Goal: Information Seeking & Learning: Learn about a topic

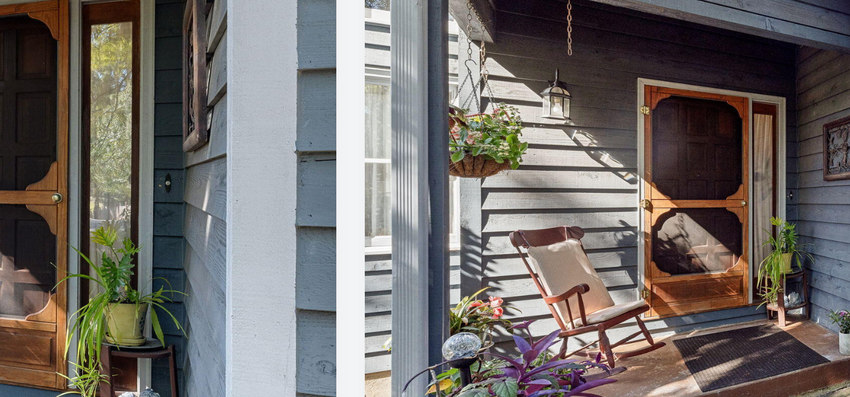
scroll to position [0, 5118]
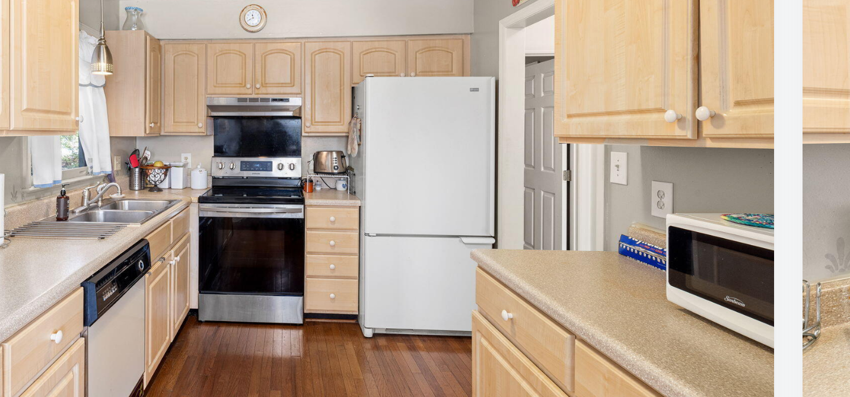
type input "$ 547,000"
type input "$ 97,042"
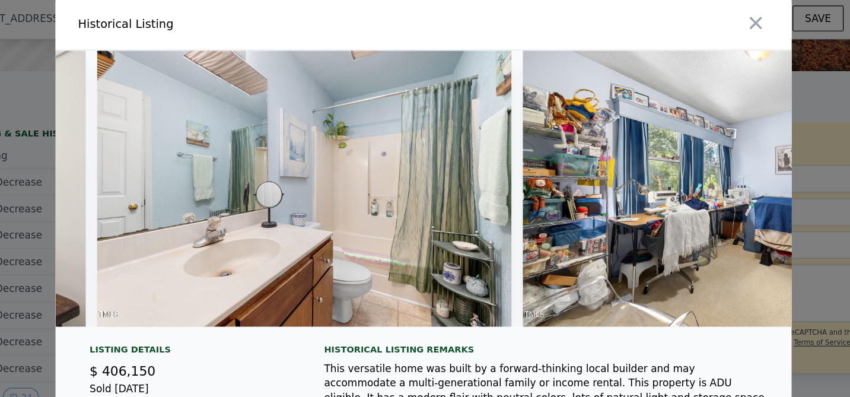
scroll to position [0, 8747]
click at [393, 146] on img at bounding box center [328, 157] width 342 height 228
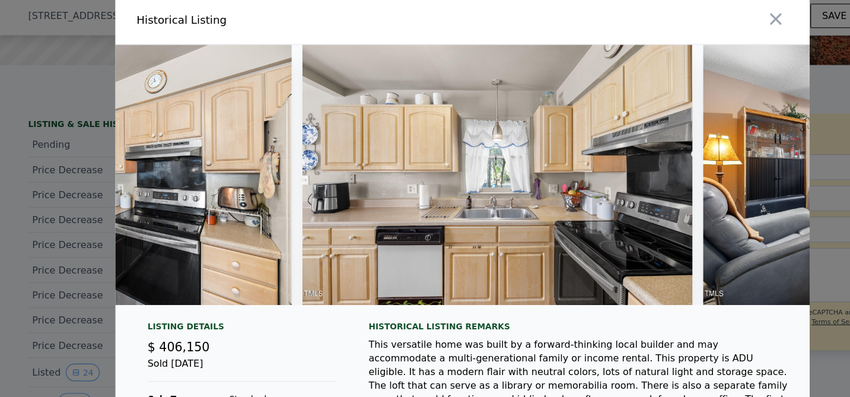
scroll to position [0, 5807]
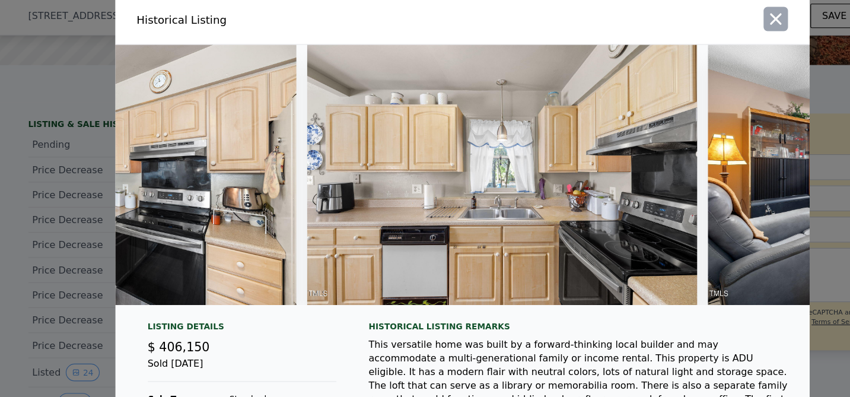
click at [694, 21] on icon "button" at bounding box center [699, 19] width 17 height 17
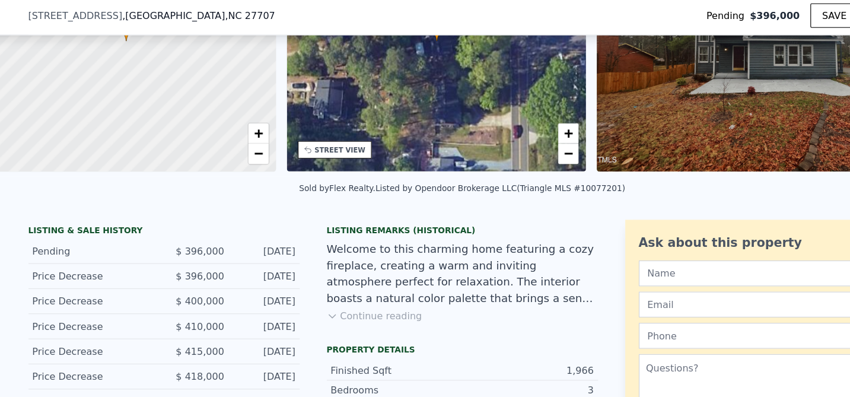
scroll to position [141, 0]
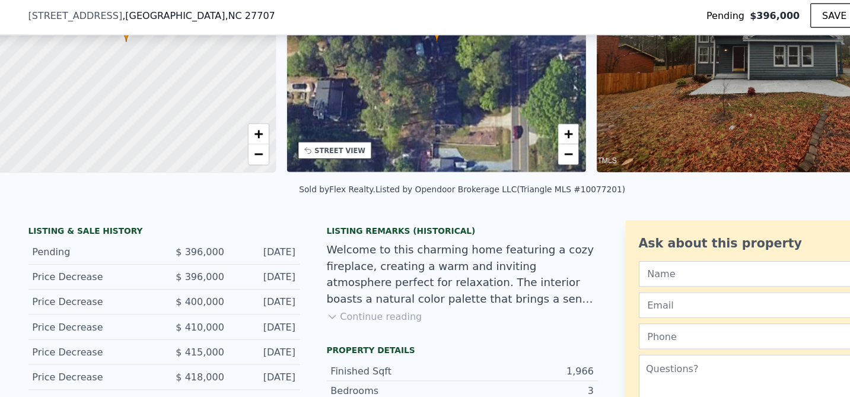
click at [352, 283] on button "Continue reading" at bounding box center [349, 280] width 84 height 12
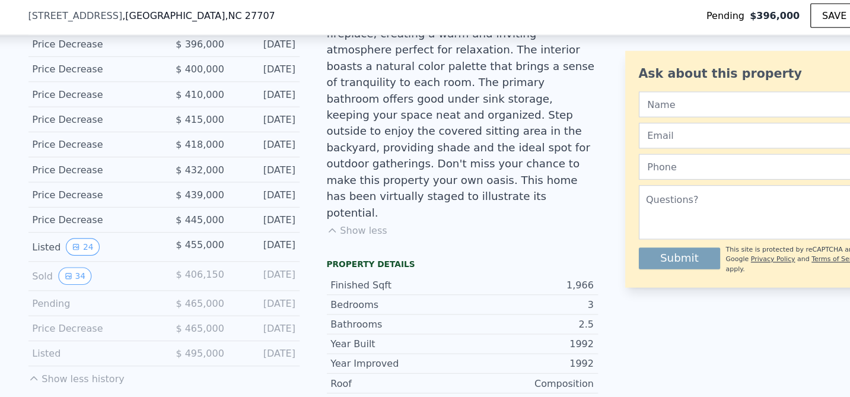
scroll to position [353, 0]
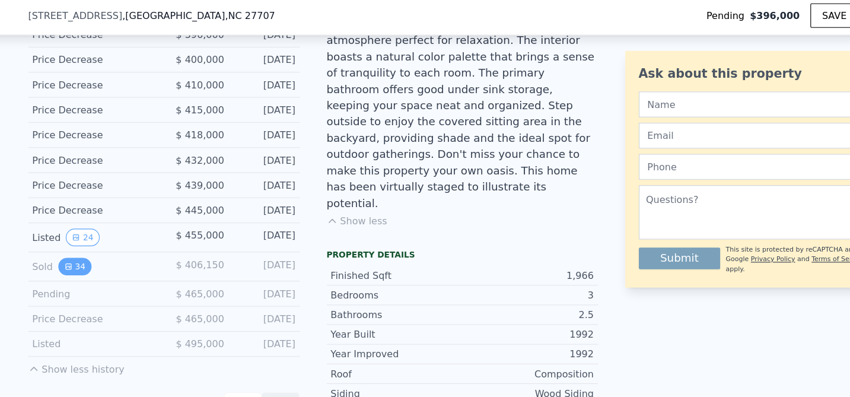
click at [77, 238] on icon "View historical data" at bounding box center [80, 235] width 7 height 7
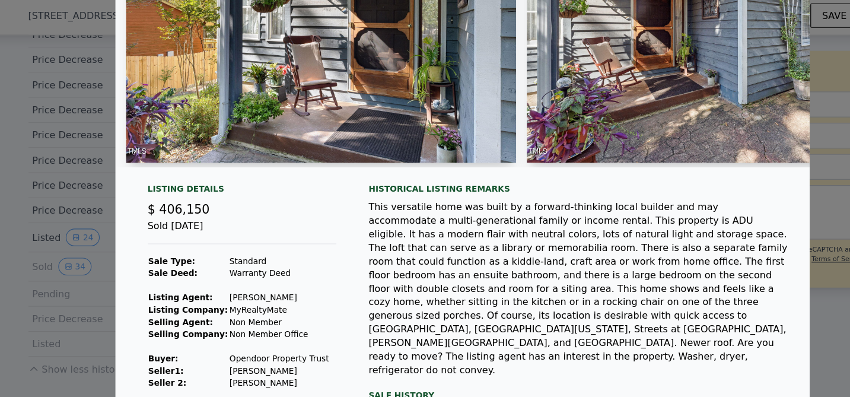
scroll to position [166, 0]
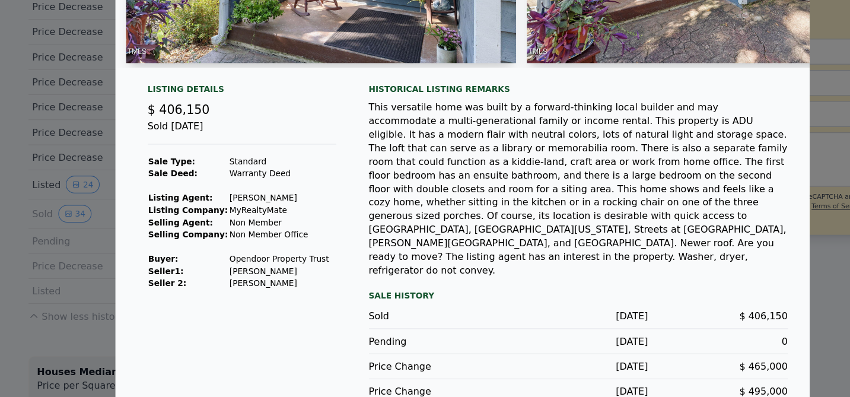
click at [742, 68] on div at bounding box center [425, 198] width 850 height 397
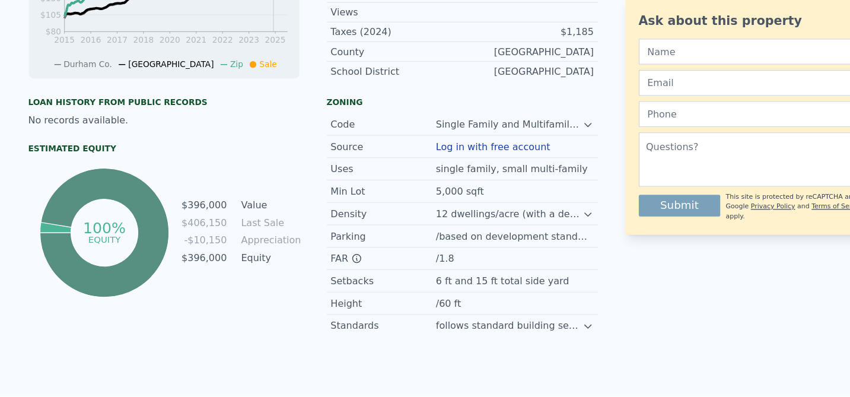
scroll to position [812, 0]
